Goal: Task Accomplishment & Management: Use online tool/utility

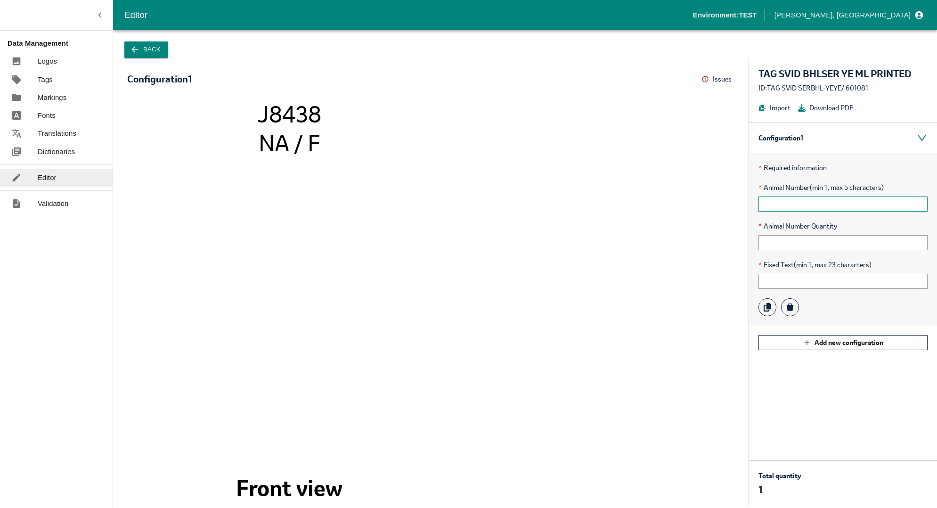
click at [790, 208] on input "text" at bounding box center [843, 204] width 169 height 15
click at [693, 8] on div "Editor" at bounding box center [408, 15] width 569 height 14
click at [828, 215] on div "* Required information * Animal Number (min 1, max 5 characters) * Animal Numbe…" at bounding box center [843, 239] width 188 height 172
click at [828, 213] on div "* Required information * Animal Number (min 1, max 5 characters) * Animal Numbe…" at bounding box center [843, 239] width 188 height 172
click at [828, 208] on input "text" at bounding box center [843, 204] width 169 height 15
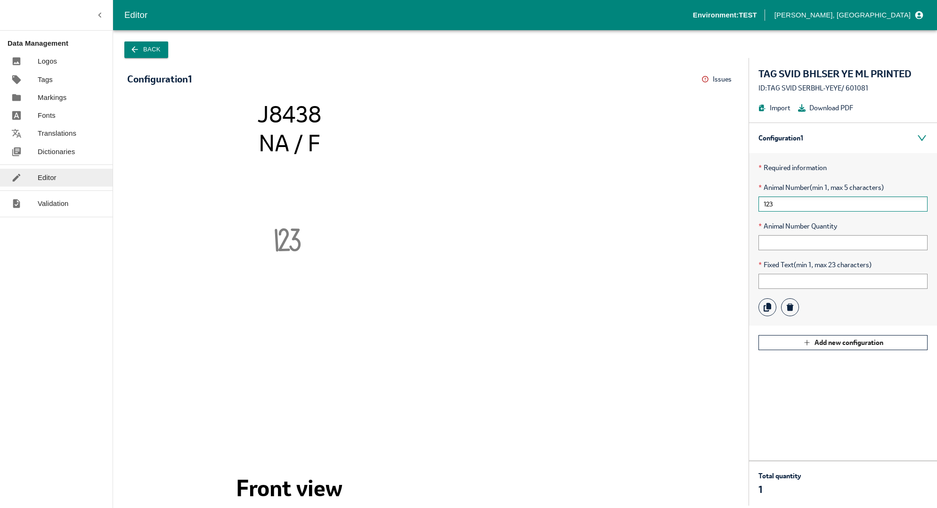
type input "123"
type input "1"
type input "abc"
click at [150, 50] on button "Back" at bounding box center [146, 49] width 44 height 16
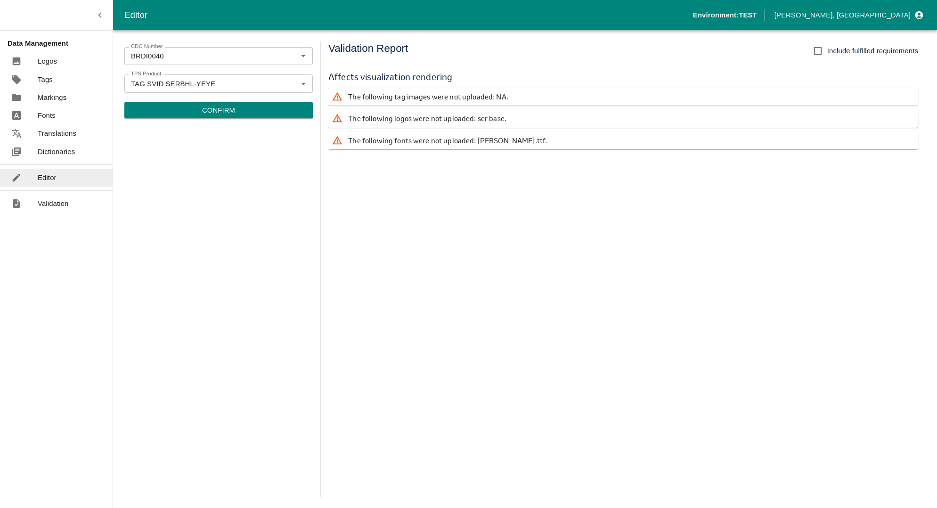
click at [367, 440] on div "Validation Report Include fulfilled requirements Affects visualization renderin…" at bounding box center [627, 268] width 598 height 455
click at [202, 114] on button "Confirm" at bounding box center [218, 110] width 189 height 16
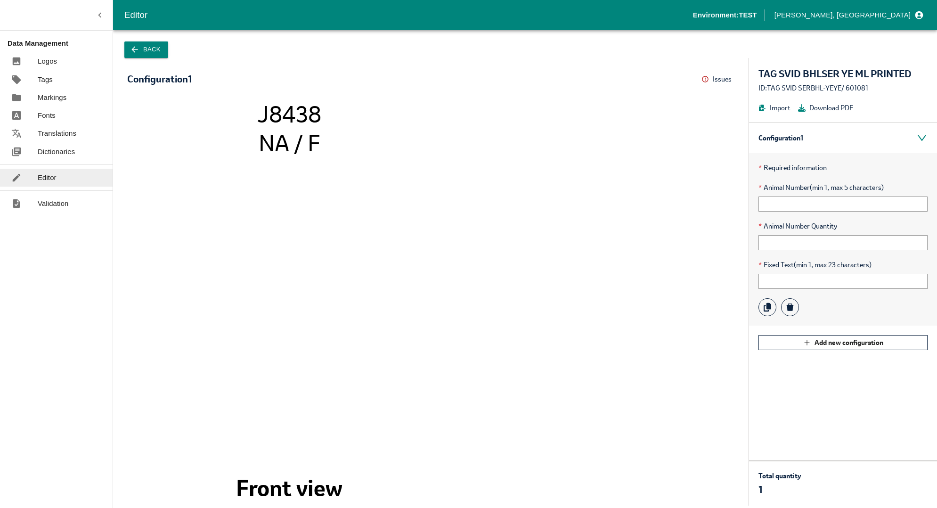
click at [541, 167] on icon "J8438 NA / F Front view" at bounding box center [431, 298] width 589 height 395
click at [377, 136] on icon "J8438 NA / F Front view" at bounding box center [431, 298] width 589 height 395
click at [74, 3] on div at bounding box center [56, 15] width 113 height 30
click at [93, 382] on div "Data Management Logos Tags Markings Fonts Translations Dictionaries Editor Vali…" at bounding box center [56, 254] width 113 height 508
click at [112, 361] on div "Data Management Logos Tags Markings Fonts Translations Dictionaries Editor Vali…" at bounding box center [56, 254] width 113 height 508
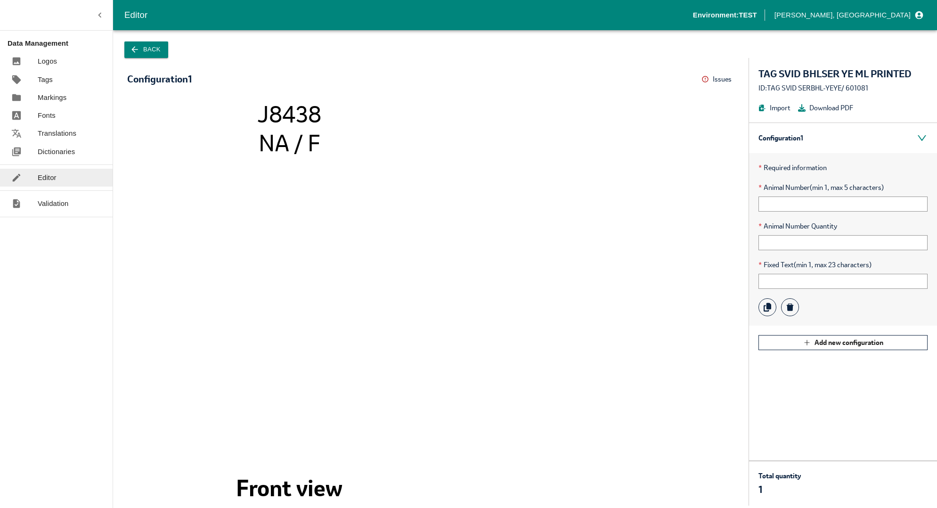
click at [39, 319] on div "Data Management Logos Tags Markings Fonts Translations Dictionaries Editor Vali…" at bounding box center [56, 254] width 113 height 508
click at [148, 53] on button "Back" at bounding box center [146, 49] width 44 height 16
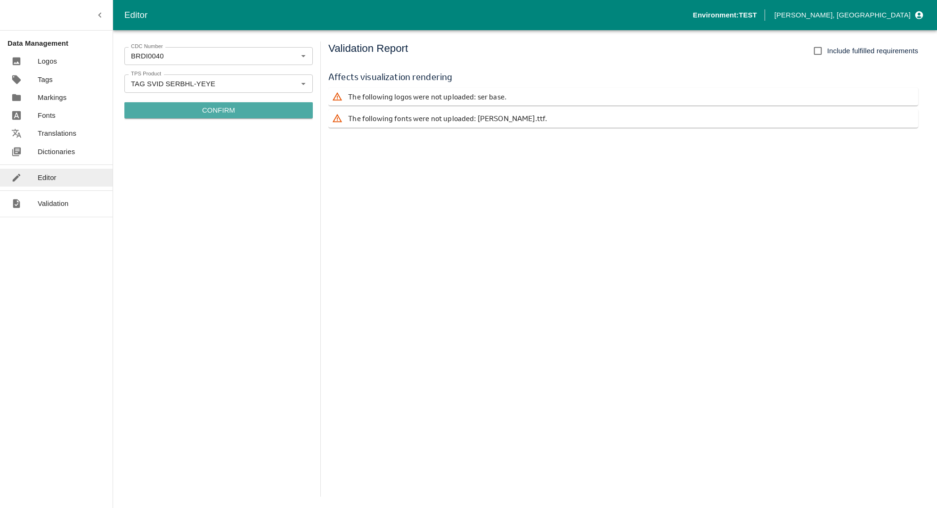
click at [183, 113] on button "Confirm" at bounding box center [218, 110] width 189 height 16
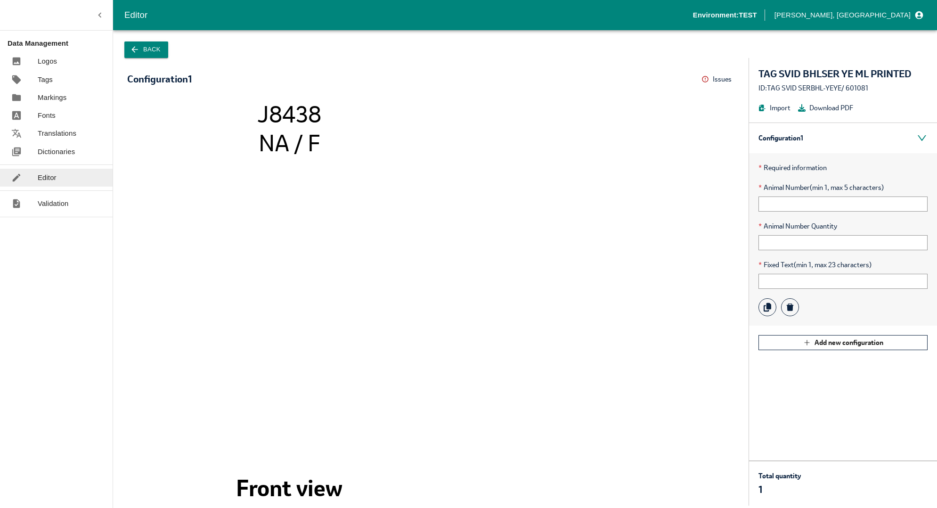
click at [154, 50] on button "Back" at bounding box center [146, 49] width 44 height 16
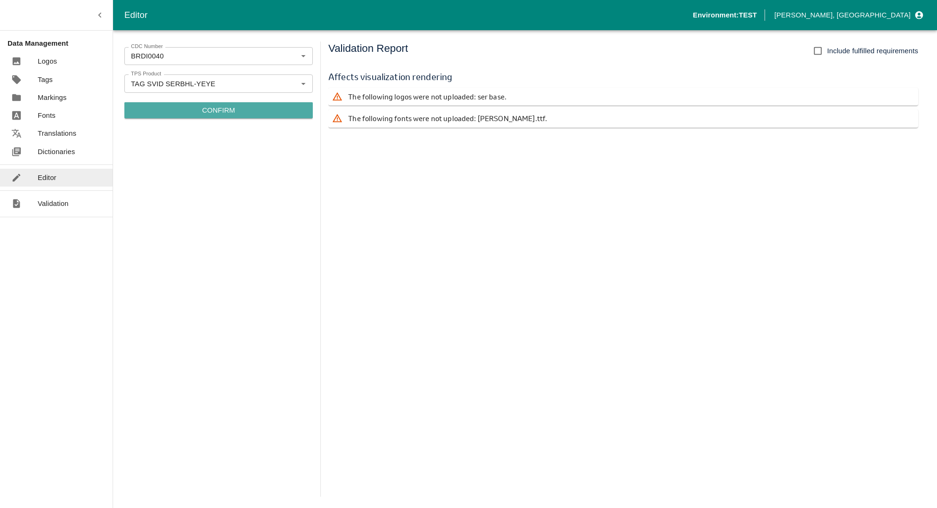
click at [232, 111] on p "Confirm" at bounding box center [218, 110] width 33 height 10
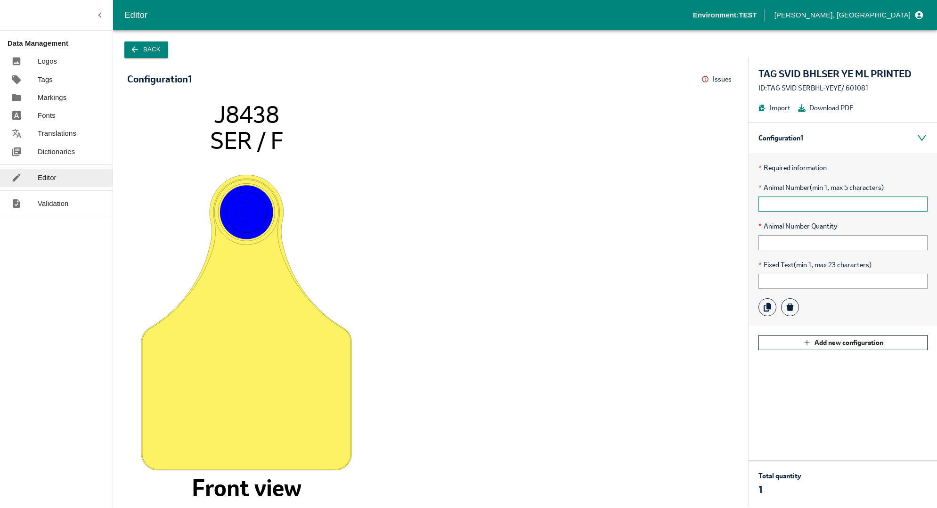
click at [830, 205] on input "text" at bounding box center [843, 204] width 169 height 15
type input "123"
click at [128, 41] on div "Back" at bounding box center [525, 44] width 824 height 28
click at [140, 54] on button "Back" at bounding box center [146, 49] width 44 height 16
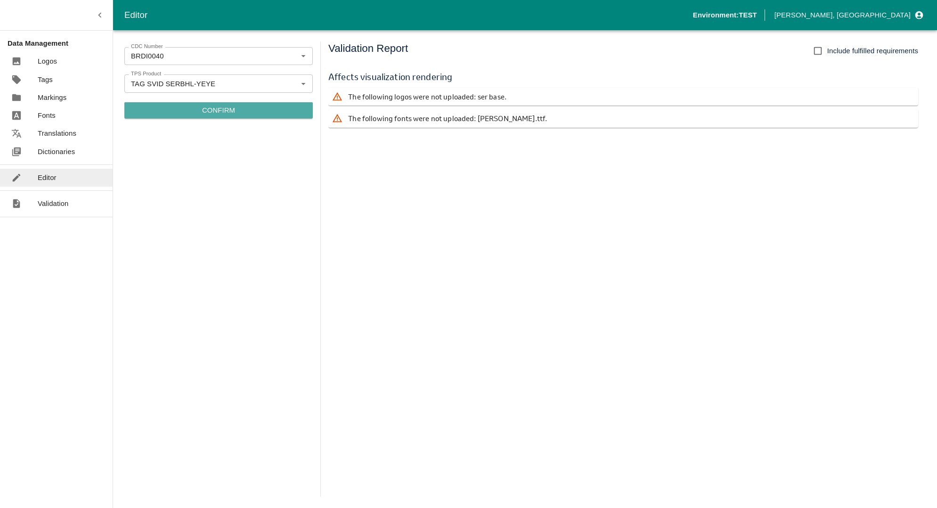
click at [194, 107] on button "Confirm" at bounding box center [218, 110] width 189 height 16
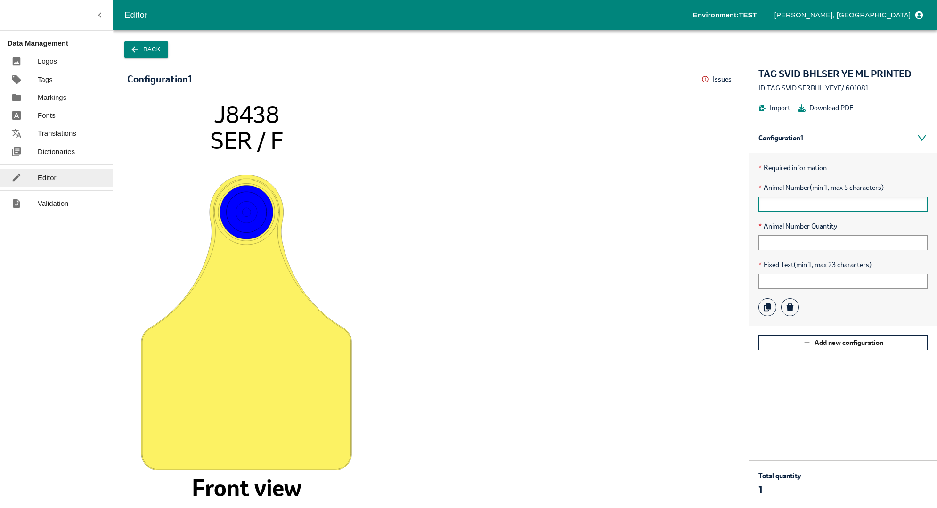
click at [786, 199] on input "text" at bounding box center [843, 204] width 169 height 15
type input "12345"
click at [790, 280] on input "text" at bounding box center [843, 281] width 169 height 15
click at [634, 284] on icon "1234 5 J8438 SER / F Front view" at bounding box center [431, 298] width 589 height 395
